Goal: Information Seeking & Learning: Learn about a topic

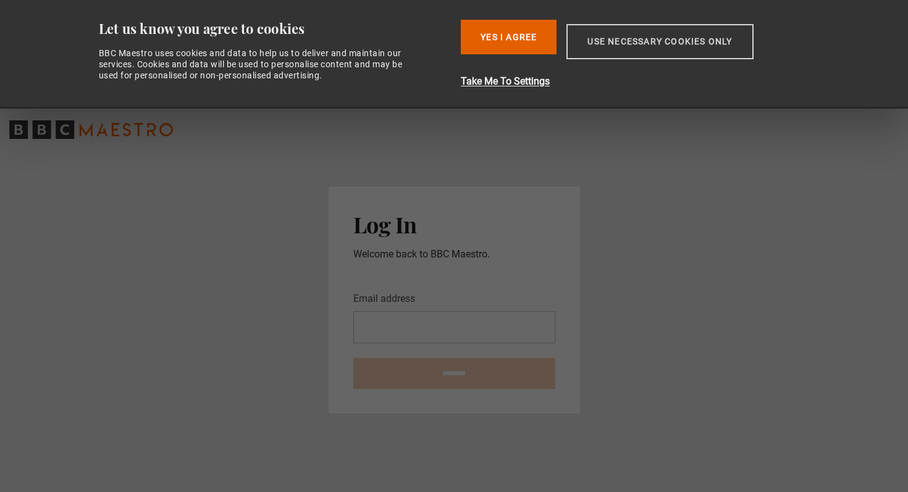
click at [628, 44] on button "Use necessary cookies only" at bounding box center [659, 41] width 186 height 35
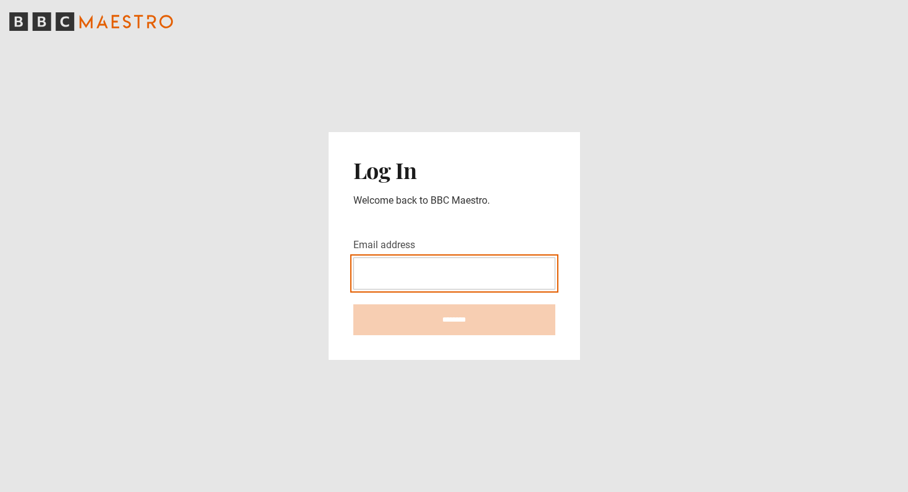
click at [411, 274] on input "Email address" at bounding box center [454, 273] width 202 height 32
type input "**********"
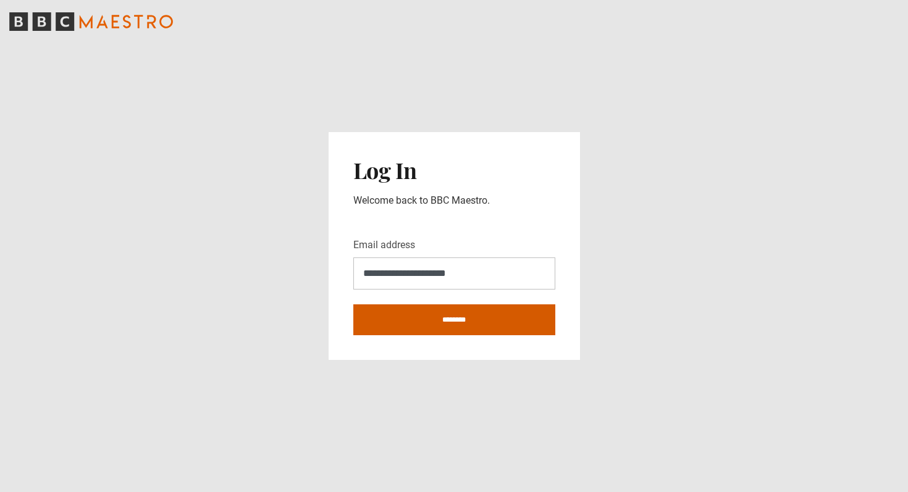
click at [455, 319] on input "********" at bounding box center [454, 319] width 202 height 31
type input "**********"
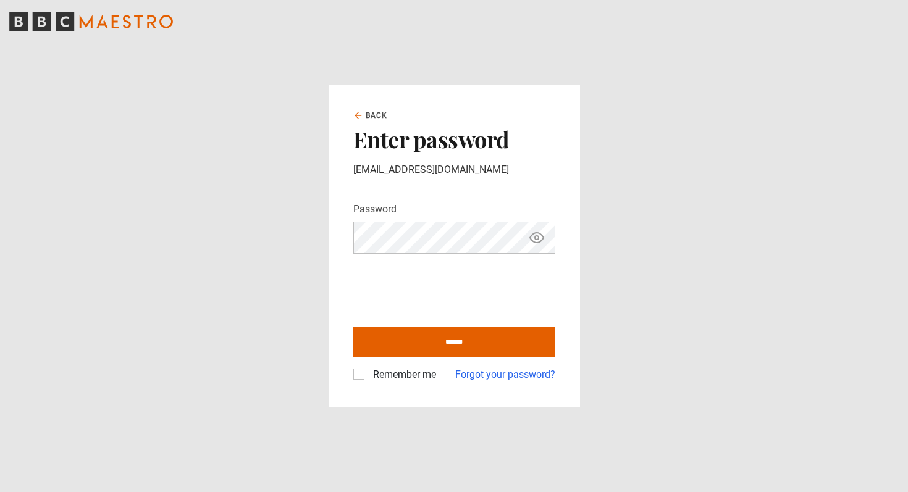
click at [368, 374] on label "Remember me" at bounding box center [402, 374] width 68 height 15
click at [435, 343] on input "******" at bounding box center [454, 342] width 202 height 31
type input "**********"
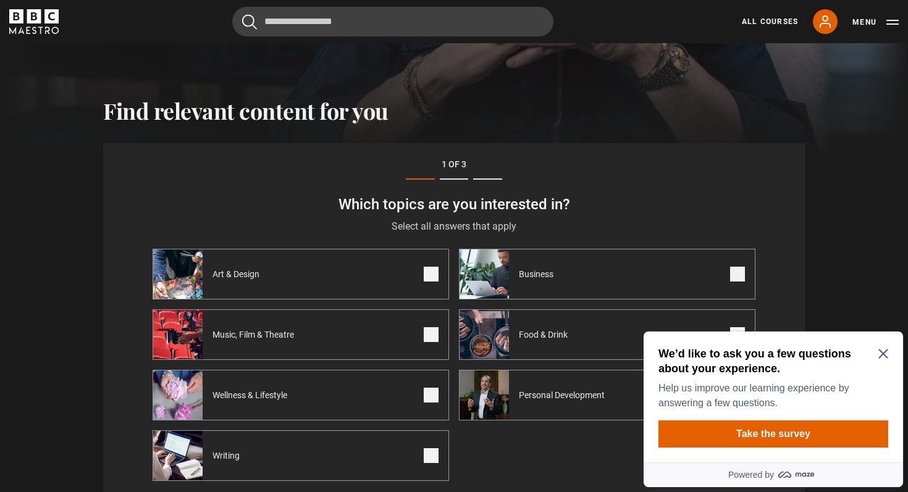
click at [882, 353] on icon "Close Maze Prompt" at bounding box center [883, 354] width 10 height 10
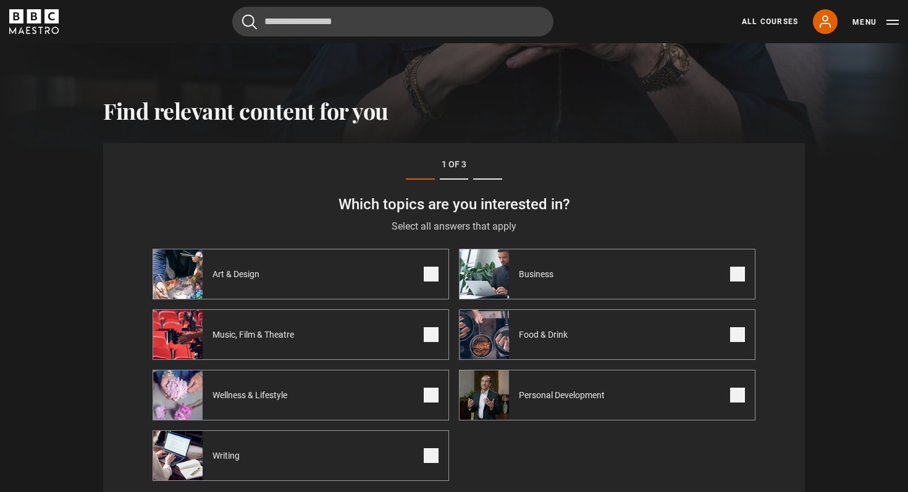
click at [236, 464] on div "Writing" at bounding box center [203, 455] width 101 height 49
click at [821, 27] on icon at bounding box center [825, 21] width 10 height 11
click at [818, 28] on icon at bounding box center [824, 21] width 15 height 15
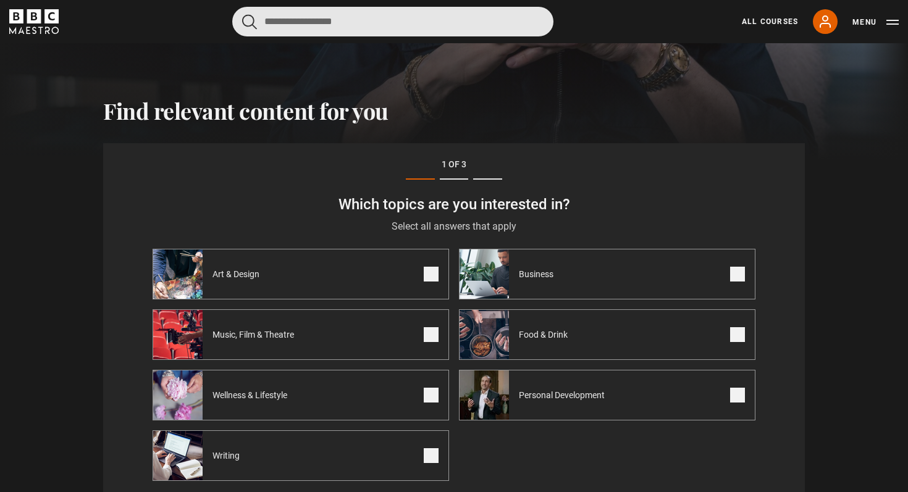
click at [279, 23] on input "Search" at bounding box center [392, 22] width 321 height 30
type input "*"
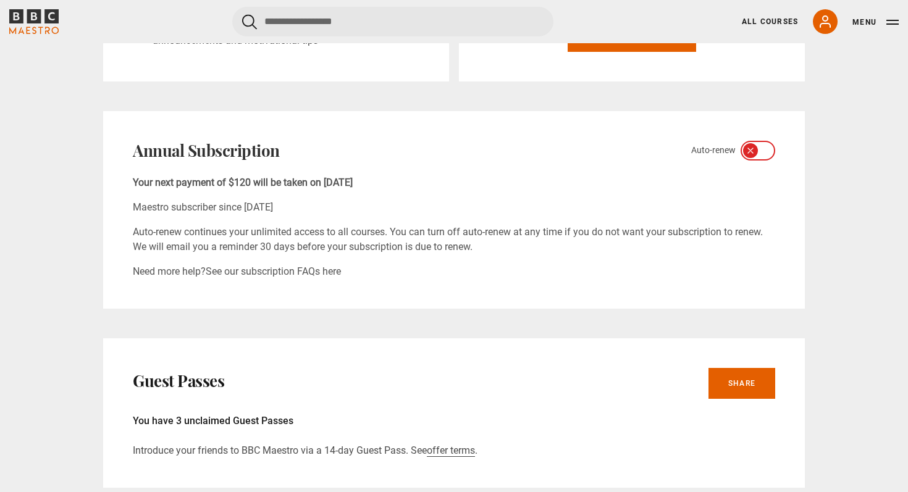
scroll to position [418, 0]
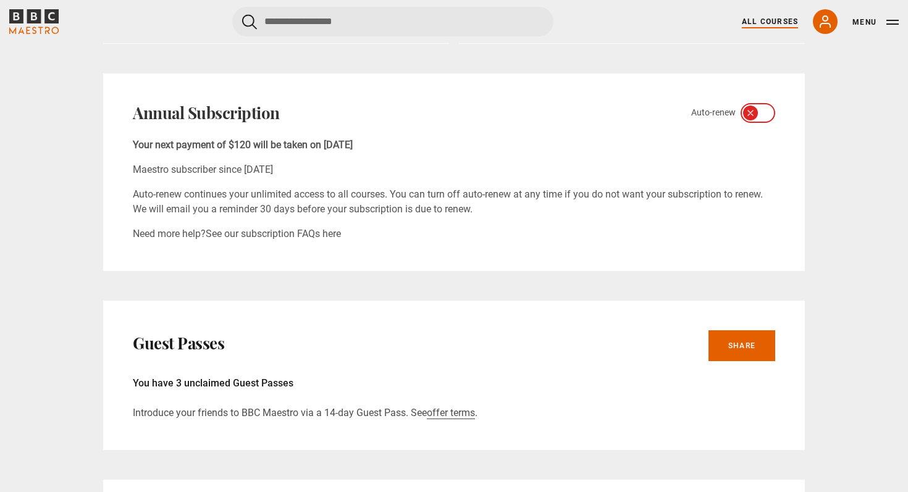
click at [768, 22] on link "All Courses" at bounding box center [769, 21] width 56 height 11
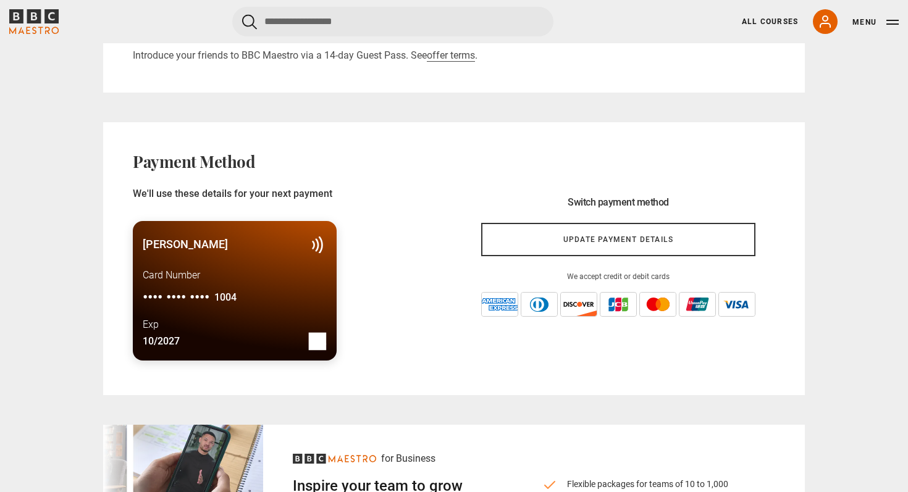
scroll to position [773, 0]
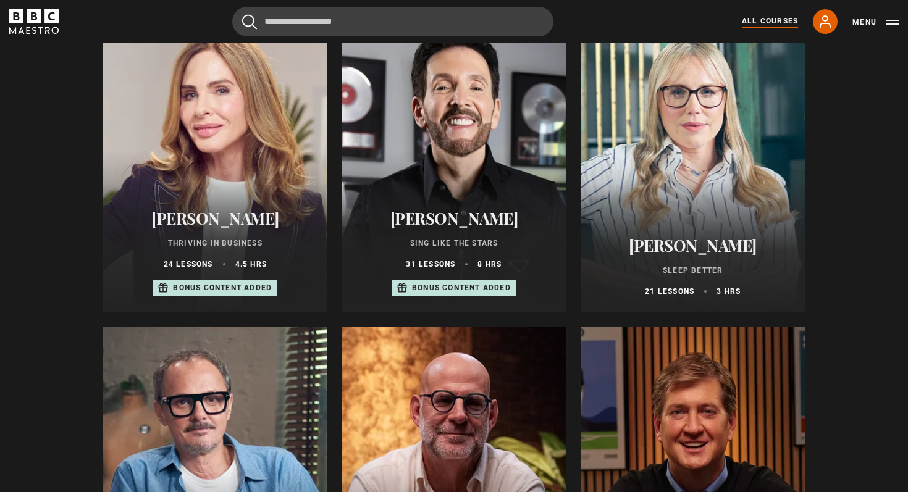
scroll to position [909, 0]
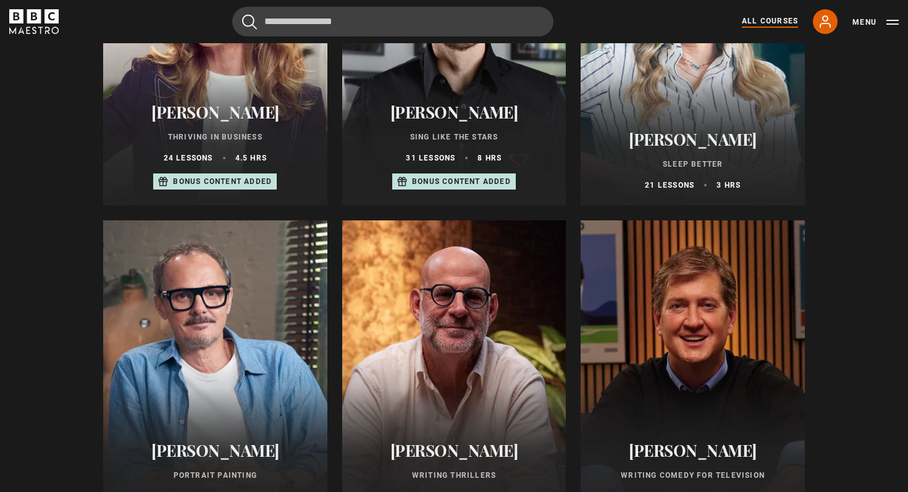
click at [458, 408] on div at bounding box center [454, 368] width 224 height 296
click at [465, 449] on h2 "[PERSON_NAME]" at bounding box center [454, 450] width 194 height 19
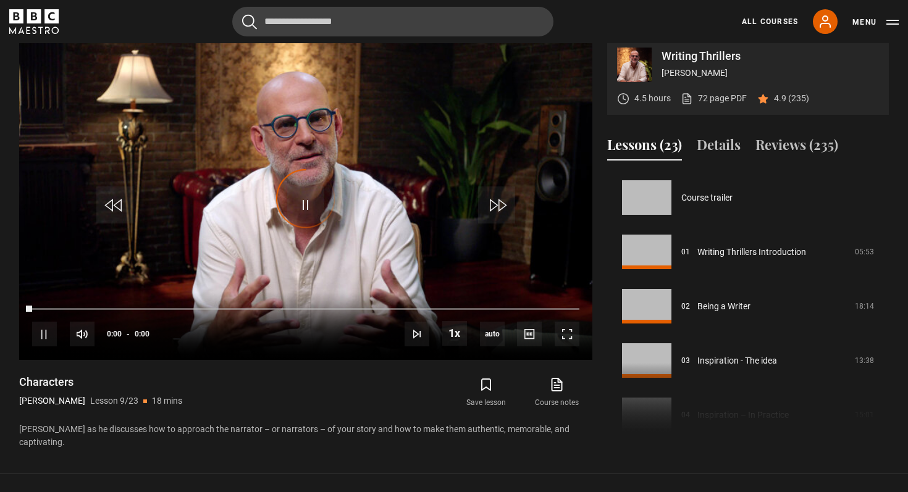
scroll to position [435, 0]
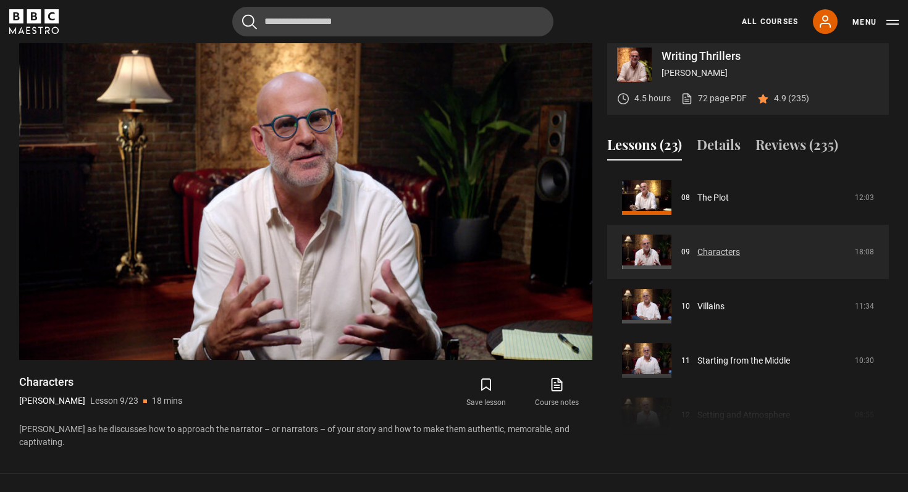
click at [728, 246] on link "Characters" at bounding box center [718, 252] width 43 height 13
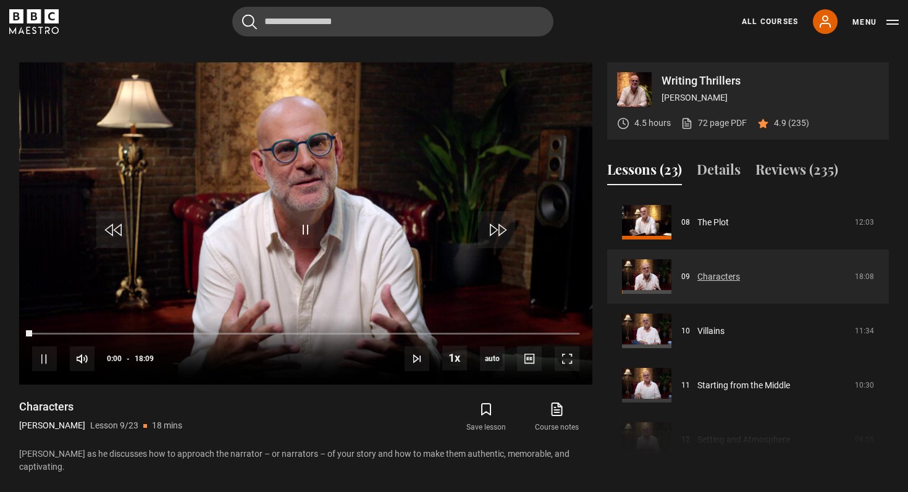
click at [697, 270] on link "Characters" at bounding box center [718, 276] width 43 height 13
click at [307, 218] on span "Video Player" at bounding box center [305, 229] width 37 height 37
click at [565, 348] on span "Video Player" at bounding box center [566, 358] width 25 height 25
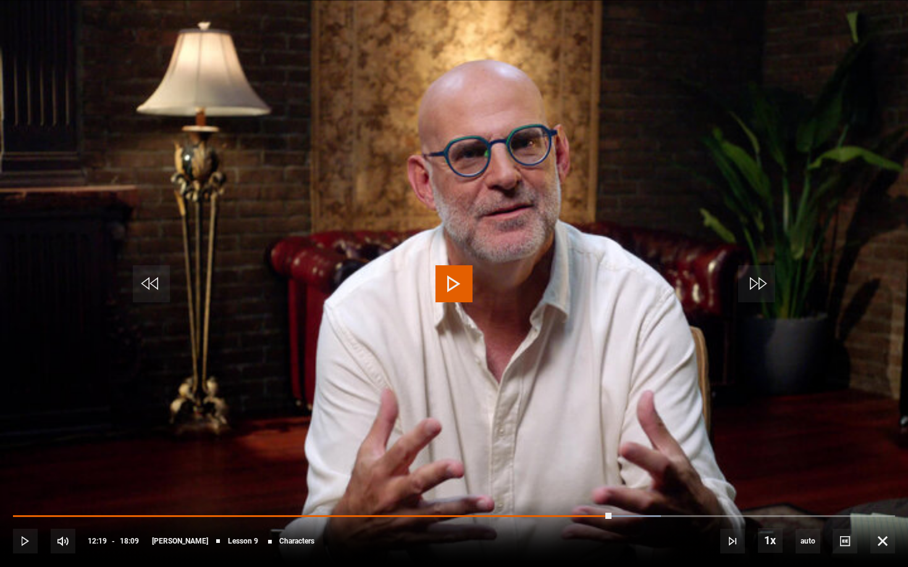
click at [804, 491] on div "10s Skip Back 10 seconds Play 10s Skip Forward 10 seconds Loaded : 73.46% 16:29…" at bounding box center [454, 533] width 908 height 69
click at [883, 491] on span "Video Player" at bounding box center [882, 541] width 25 height 25
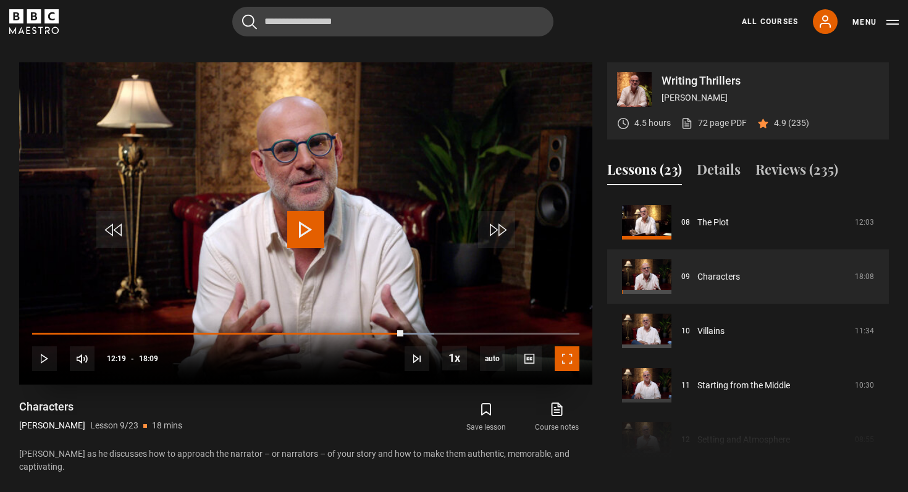
click at [569, 346] on span "Video Player" at bounding box center [566, 358] width 25 height 25
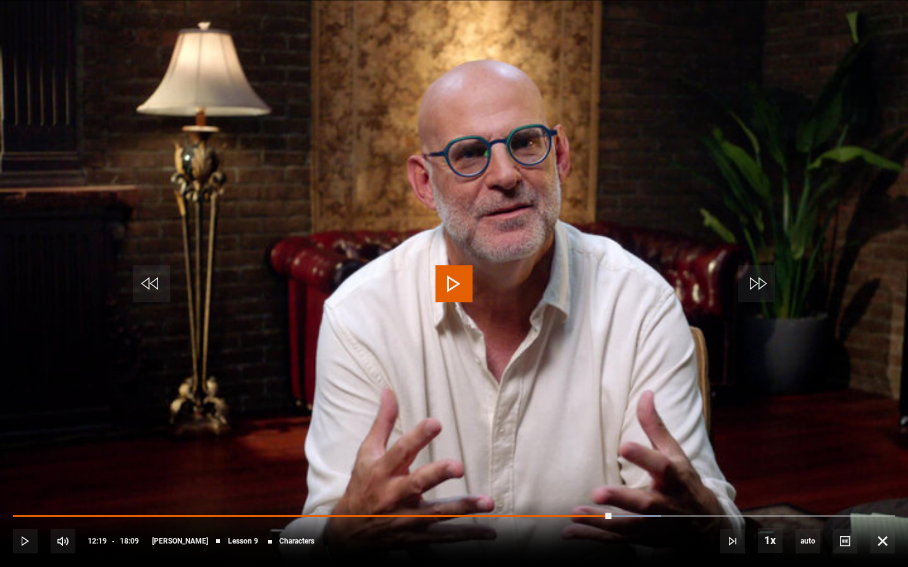
click at [451, 295] on span "Video Player" at bounding box center [453, 283] width 37 height 37
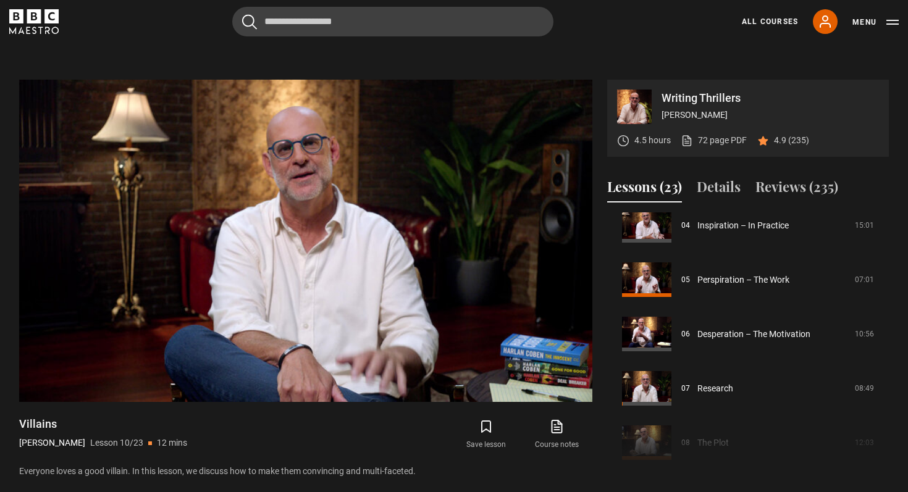
scroll to position [464, 0]
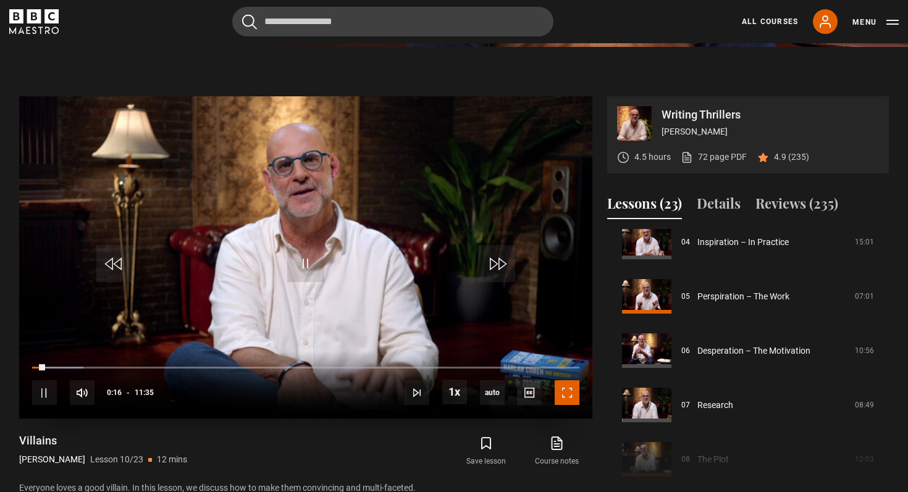
click at [572, 383] on span "Video Player" at bounding box center [566, 392] width 25 height 25
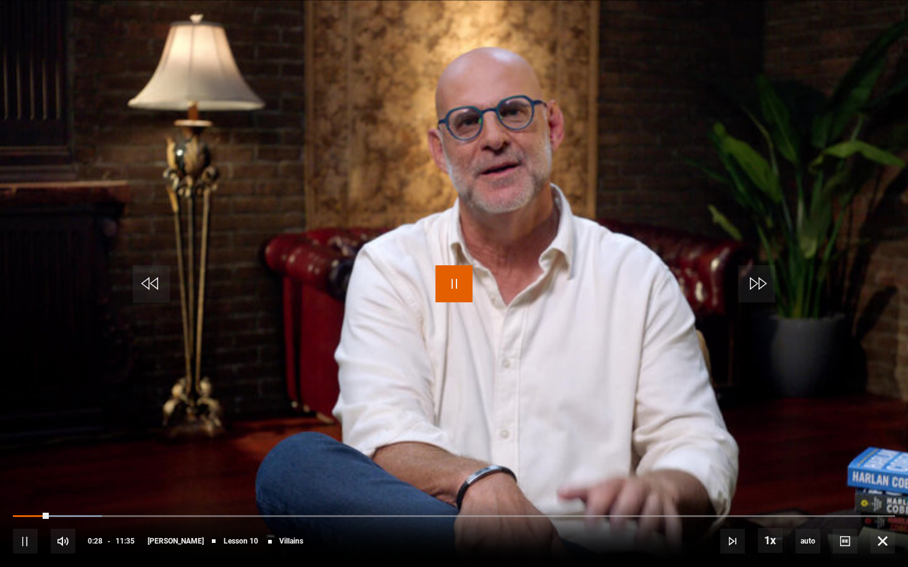
click at [454, 280] on span "Video Player" at bounding box center [453, 283] width 37 height 37
click at [457, 283] on span "Video Player" at bounding box center [453, 283] width 37 height 37
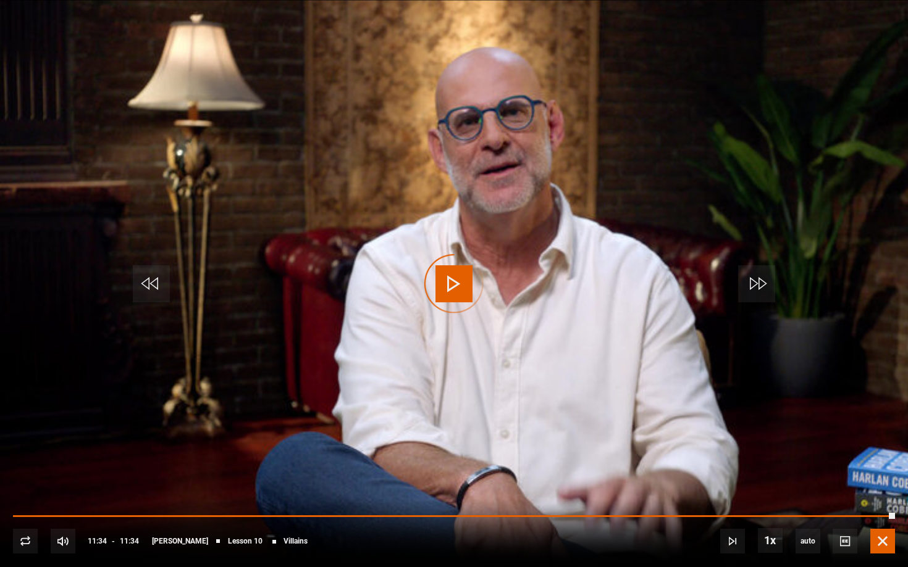
click at [891, 491] on span "Video Player" at bounding box center [882, 541] width 25 height 25
